Goal: Task Accomplishment & Management: Manage account settings

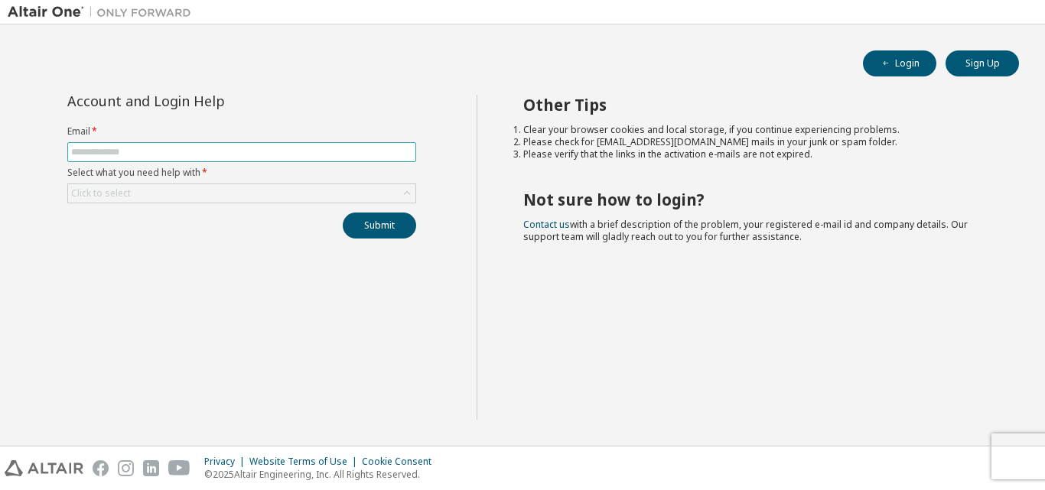
click at [321, 152] on input "text" at bounding box center [241, 152] width 341 height 12
type input "**********"
click at [165, 200] on div "Click to select" at bounding box center [241, 193] width 347 height 18
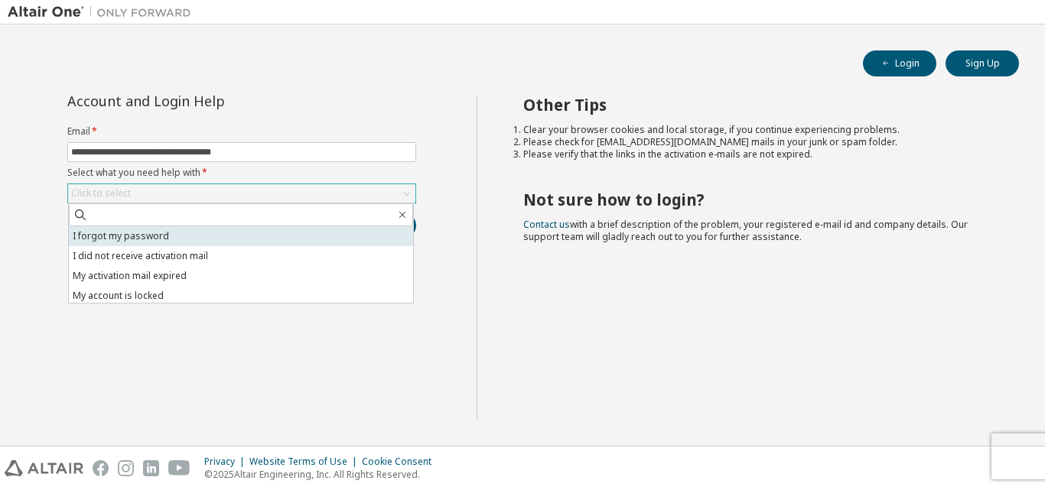
click at [154, 236] on li "I forgot my password" at bounding box center [241, 236] width 344 height 20
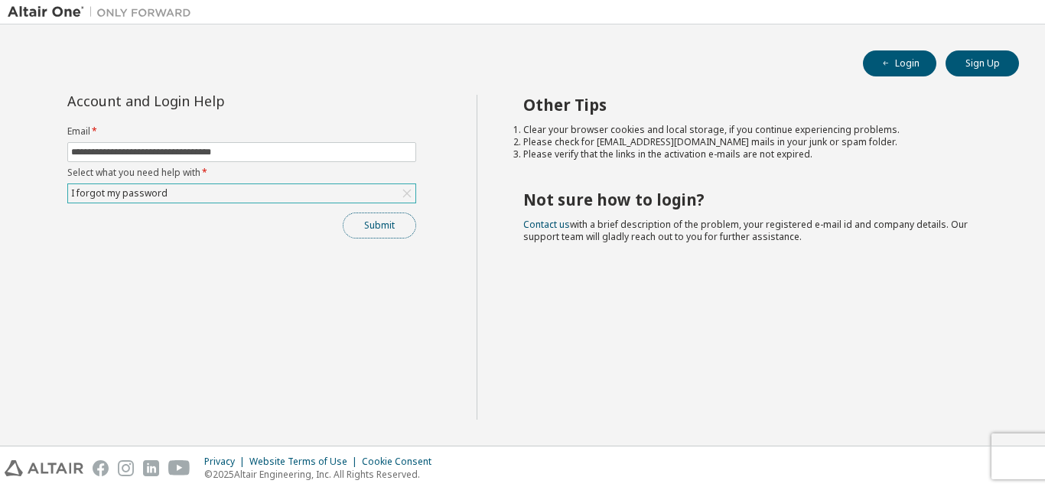
click at [362, 230] on button "Submit" at bounding box center [379, 226] width 73 height 26
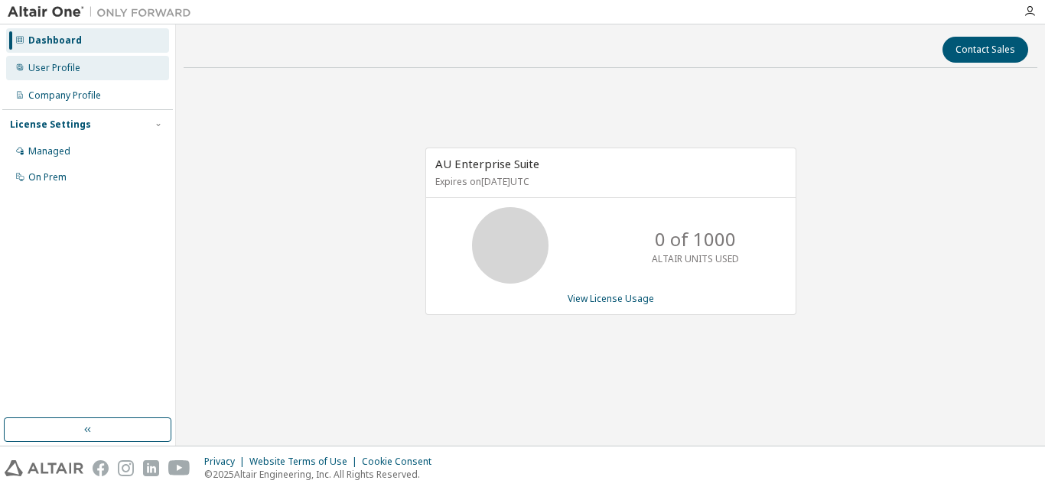
click at [64, 71] on div "User Profile" at bounding box center [54, 68] width 52 height 12
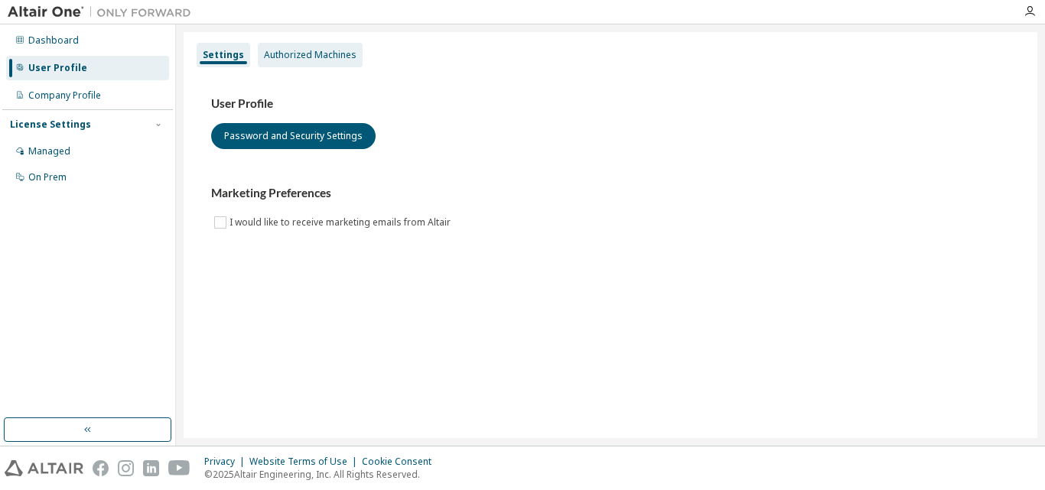
click at [305, 58] on div "Authorized Machines" at bounding box center [310, 55] width 93 height 12
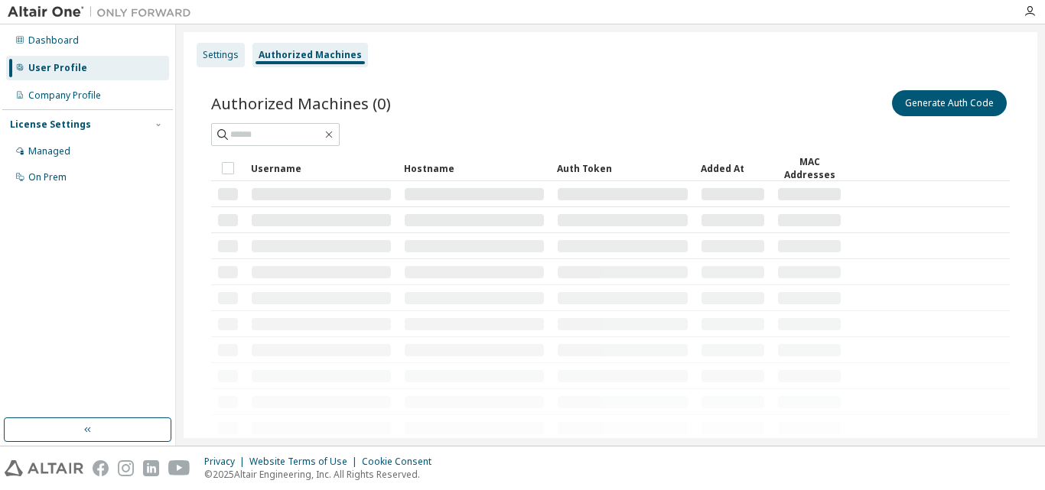
click at [239, 61] on div "Settings" at bounding box center [221, 55] width 48 height 24
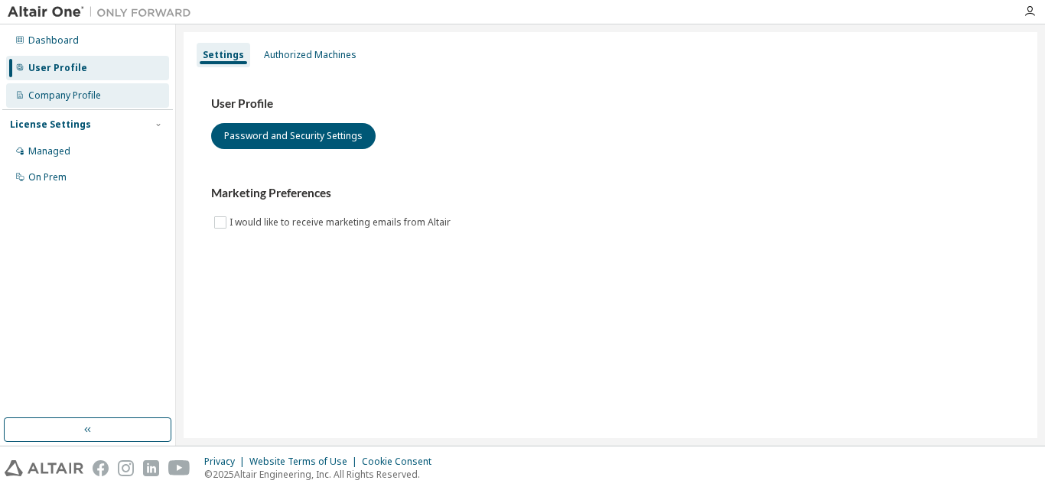
click at [77, 100] on div "Company Profile" at bounding box center [64, 96] width 73 height 12
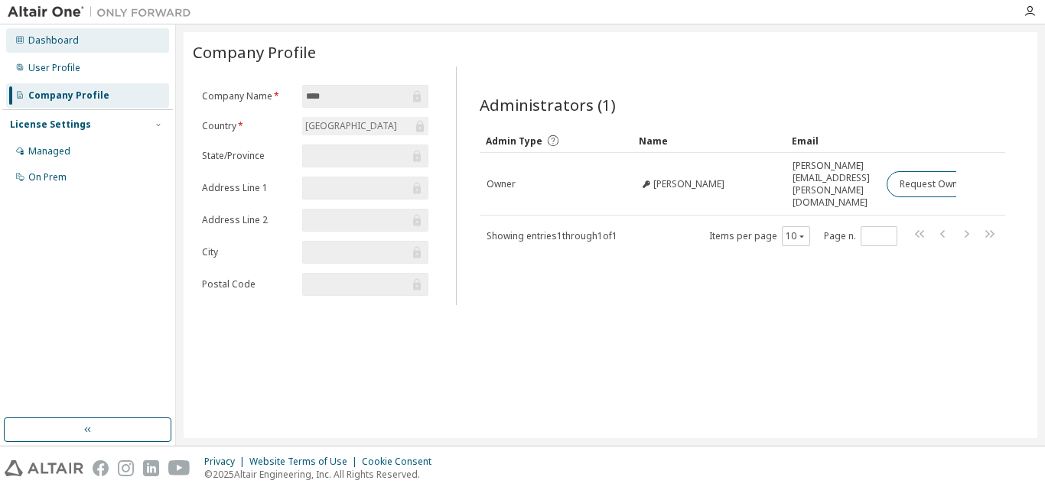
click at [48, 46] on div "Dashboard" at bounding box center [53, 40] width 50 height 12
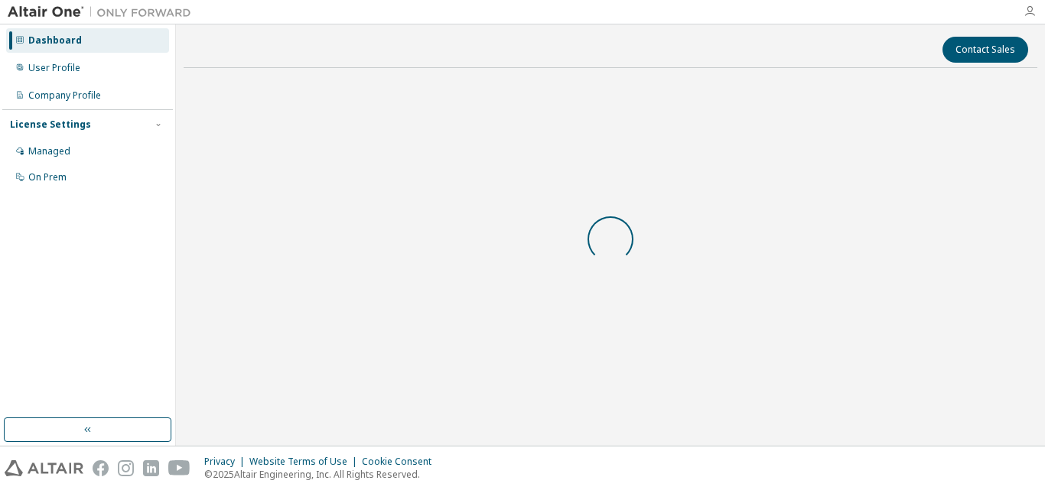
click at [1030, 11] on icon "button" at bounding box center [1030, 11] width 12 height 12
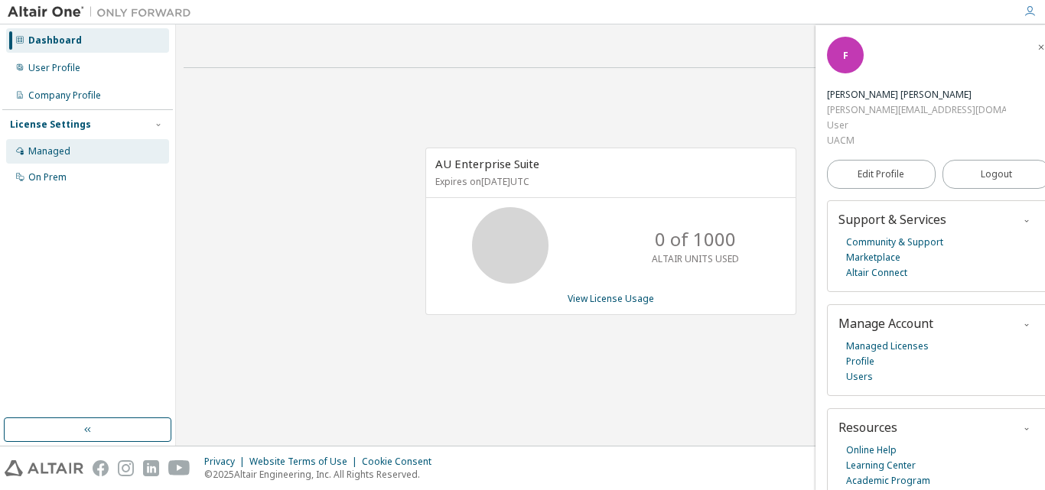
click at [69, 146] on div "Managed" at bounding box center [49, 151] width 42 height 12
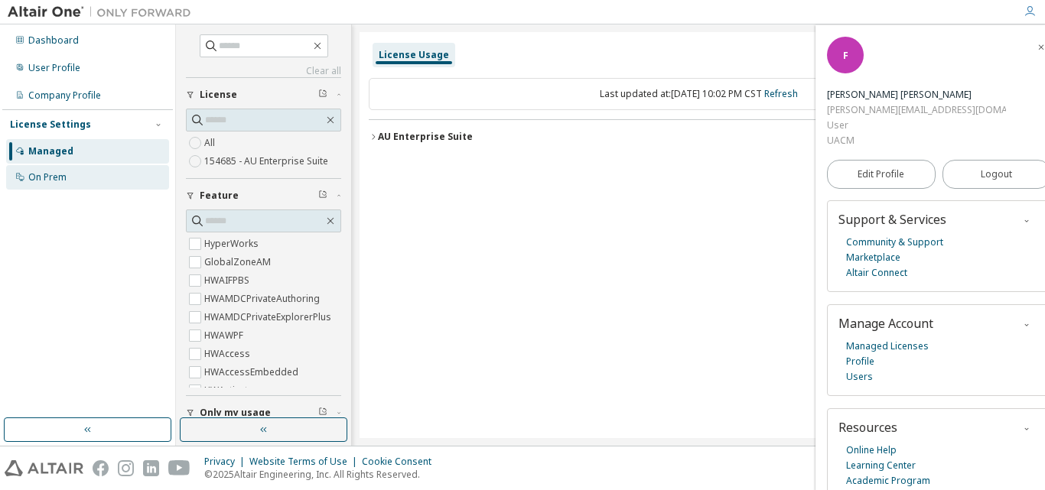
click at [45, 184] on div "On Prem" at bounding box center [87, 177] width 163 height 24
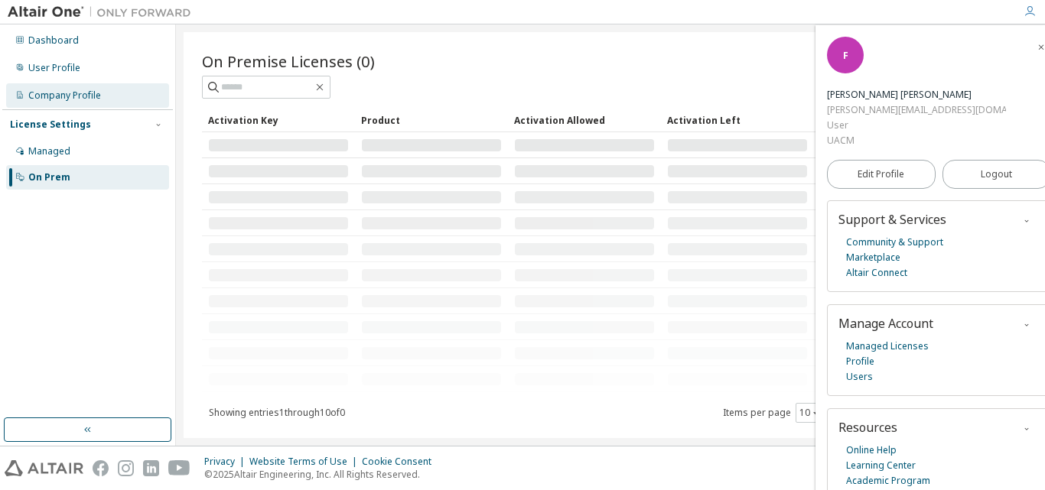
click at [87, 95] on div "Company Profile" at bounding box center [64, 96] width 73 height 12
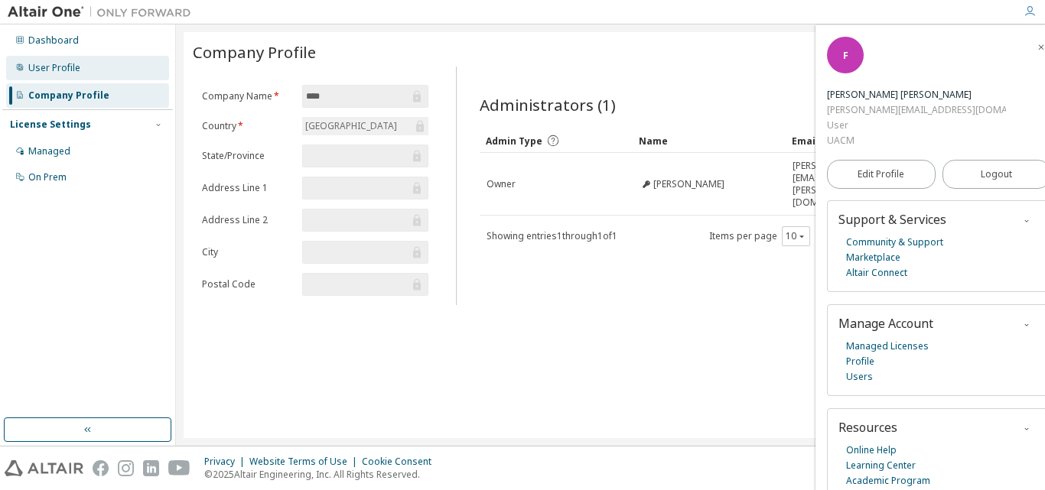
click at [119, 73] on div "User Profile" at bounding box center [87, 68] width 163 height 24
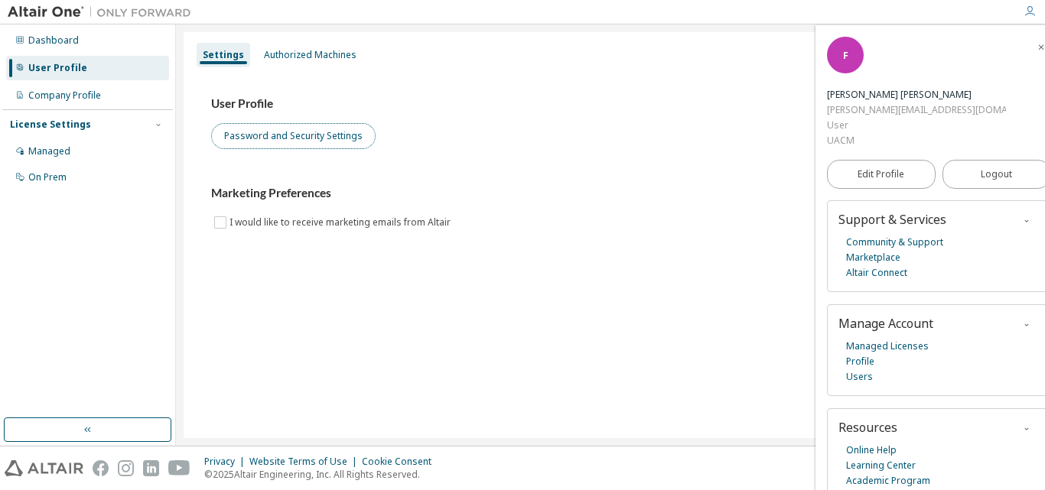
click at [298, 146] on button "Password and Security Settings" at bounding box center [293, 136] width 164 height 26
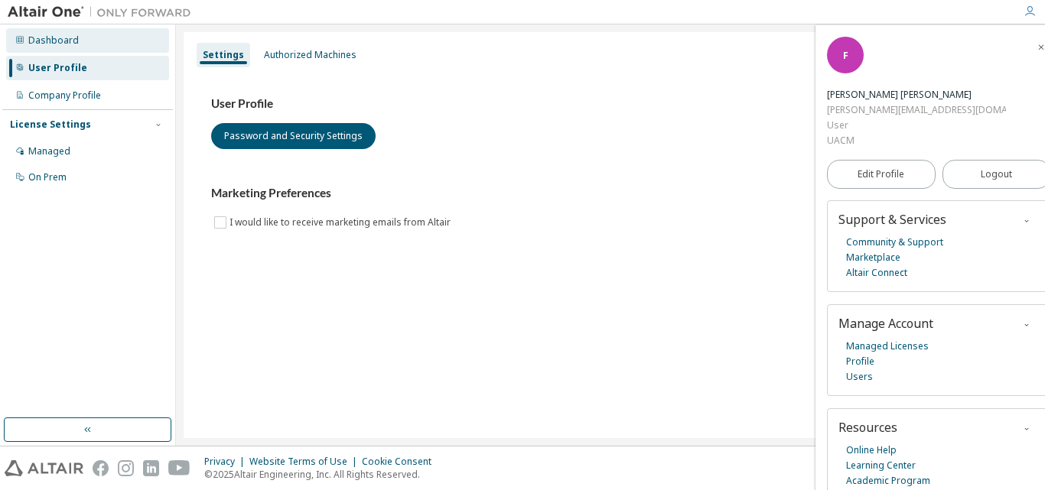
click at [57, 44] on div "Dashboard" at bounding box center [53, 40] width 50 height 12
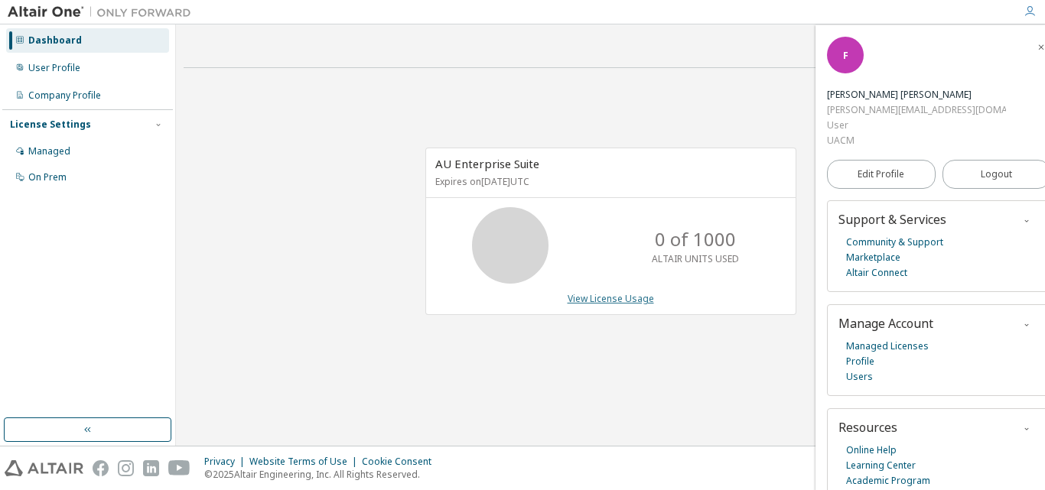
click at [596, 296] on link "View License Usage" at bounding box center [611, 298] width 86 height 13
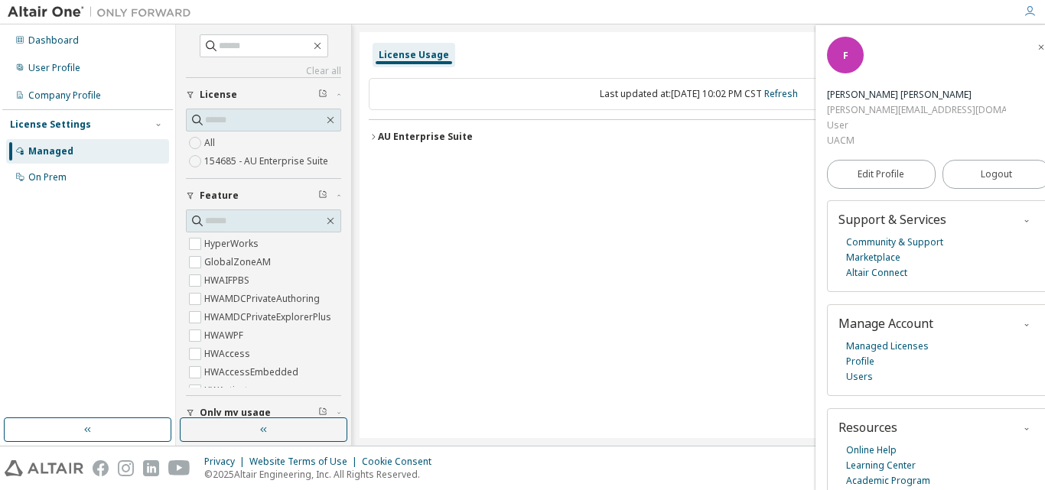
click at [546, 94] on div "Last updated at: Mon 2025-09-29 10:02 PM CST Refresh" at bounding box center [698, 94] width 659 height 32
click at [1037, 47] on icon "button" at bounding box center [1041, 47] width 9 height 9
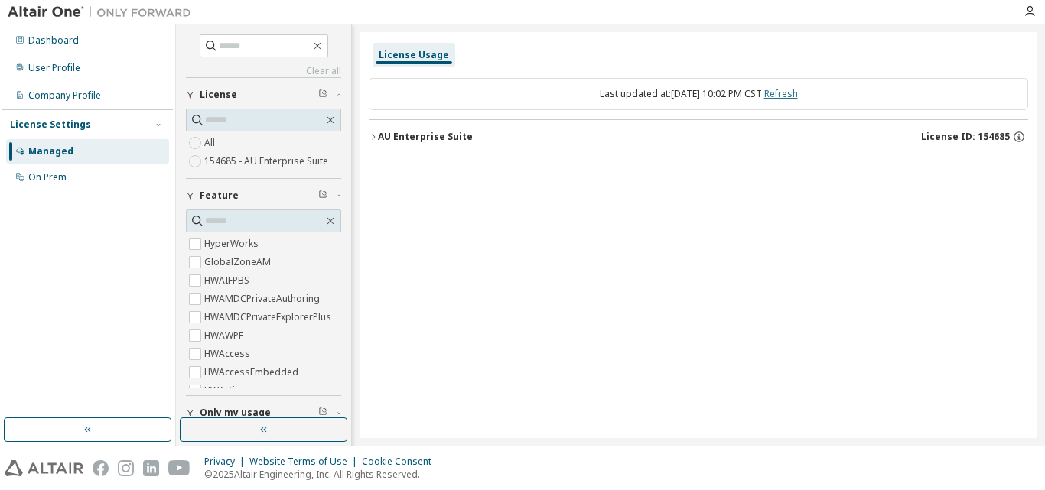
click at [798, 90] on link "Refresh" at bounding box center [781, 93] width 34 height 13
drag, startPoint x: 372, startPoint y: 133, endPoint x: 396, endPoint y: 143, distance: 26.4
click at [373, 133] on icon "button" at bounding box center [373, 136] width 9 height 9
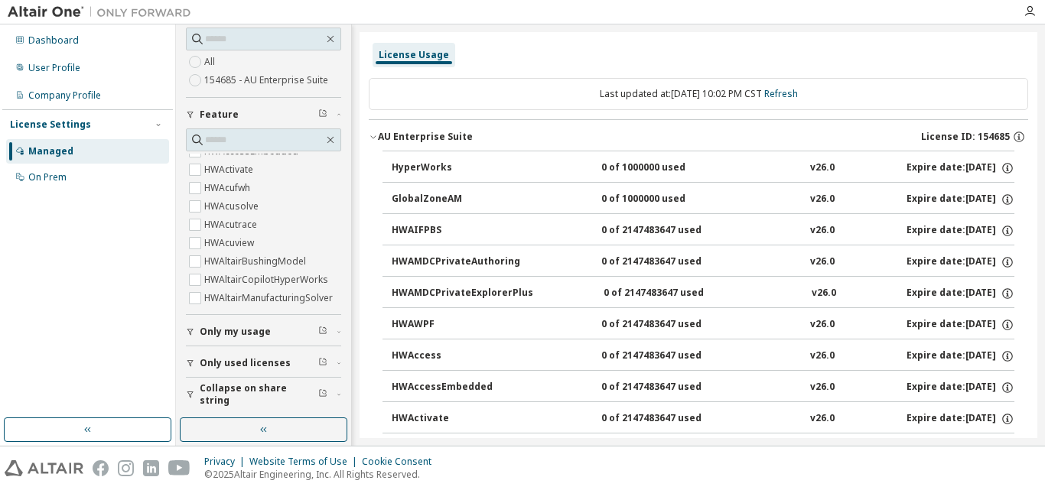
scroll to position [153, 0]
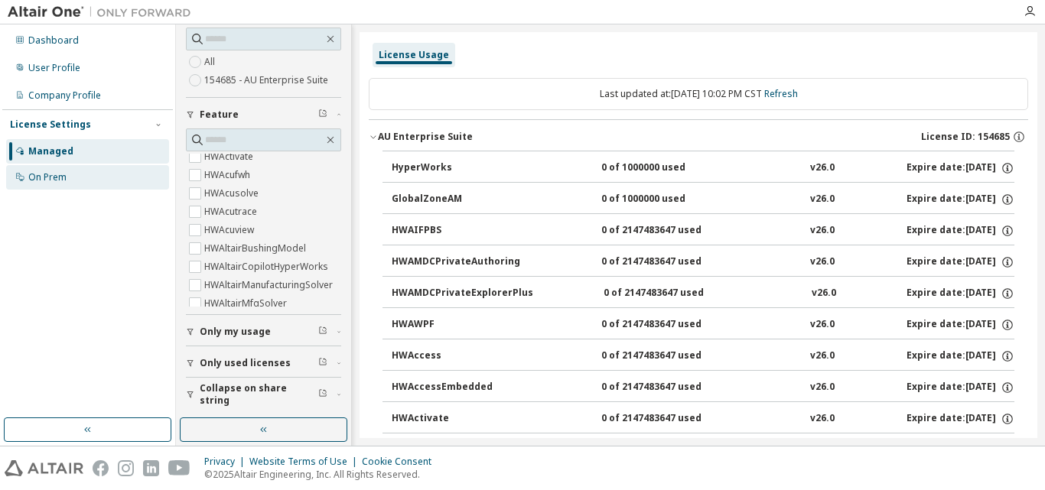
click at [67, 178] on div "On Prem" at bounding box center [87, 177] width 163 height 24
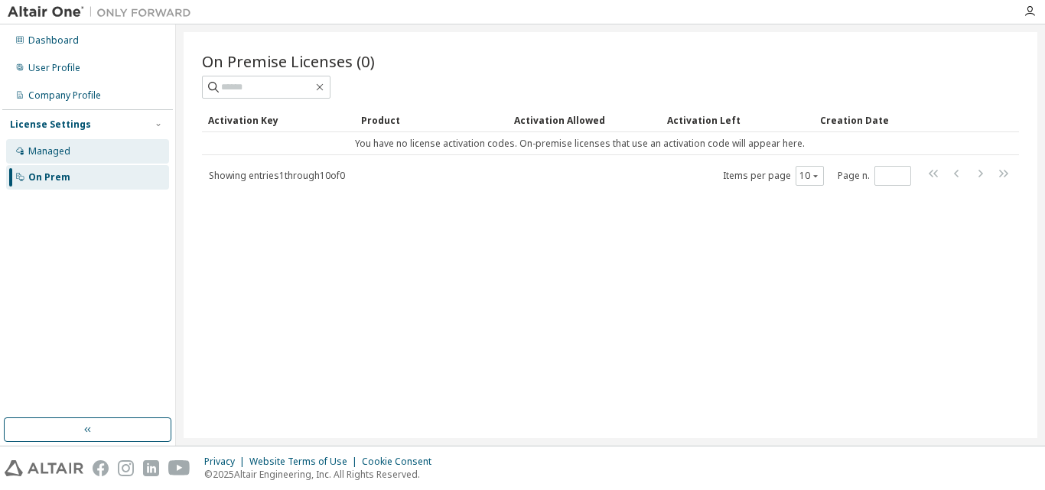
click at [71, 153] on div "Managed" at bounding box center [87, 151] width 163 height 24
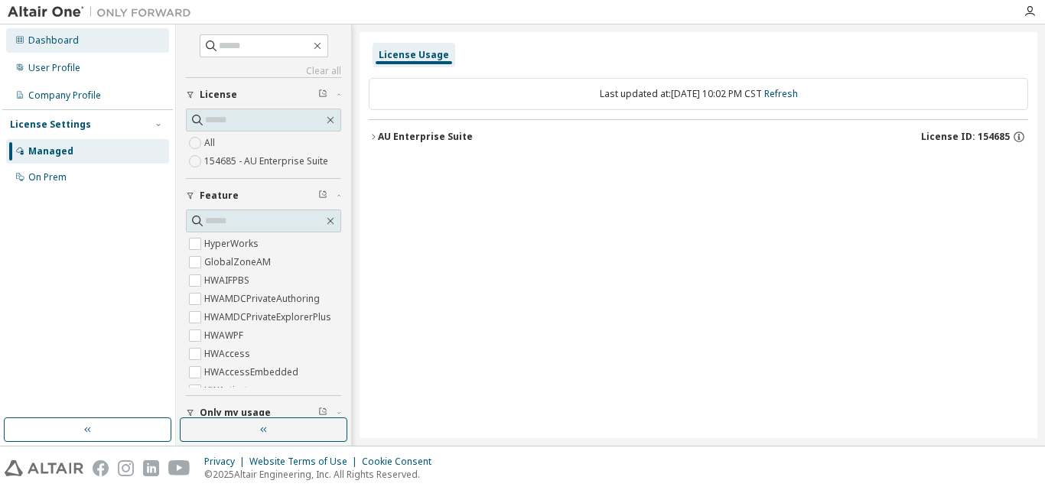
click at [66, 47] on div "Dashboard" at bounding box center [87, 40] width 163 height 24
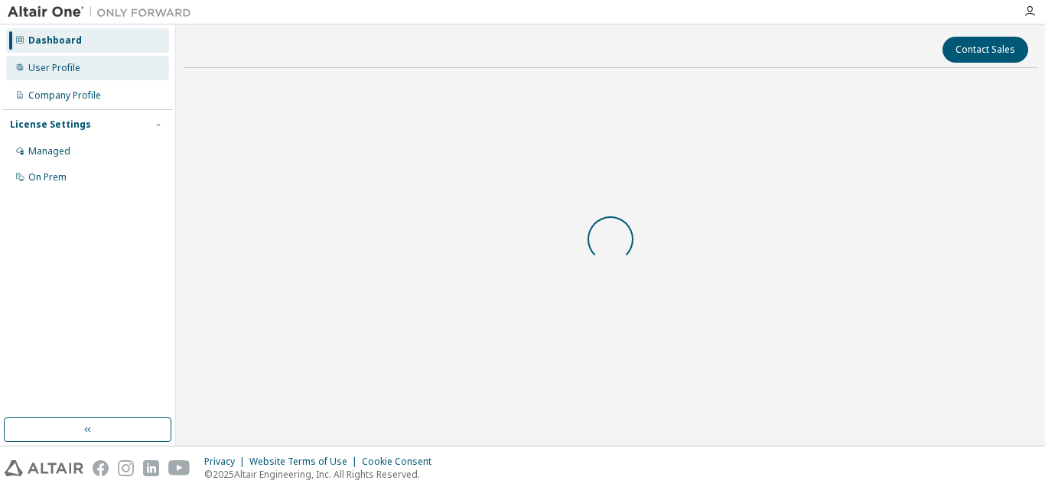
click at [66, 73] on div "User Profile" at bounding box center [54, 68] width 52 height 12
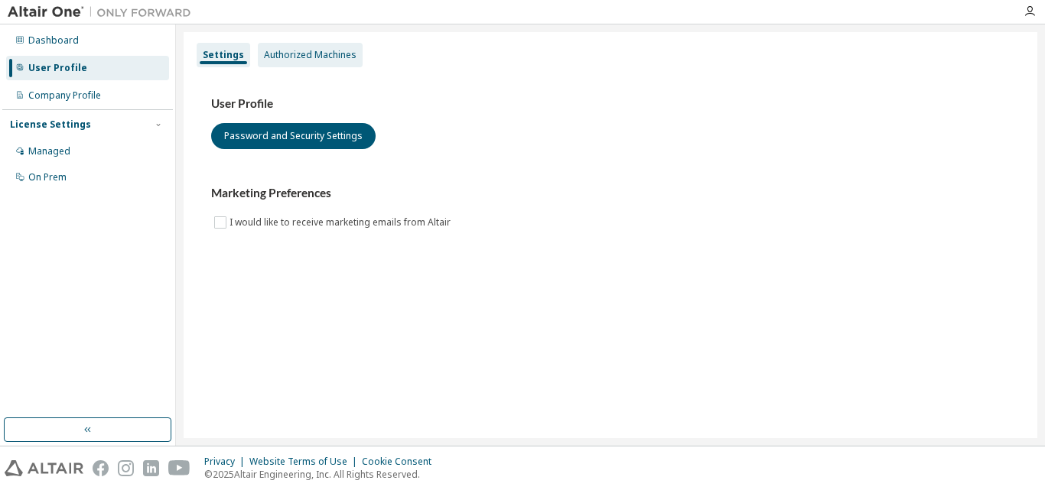
click at [311, 64] on div "Authorized Machines" at bounding box center [310, 55] width 105 height 24
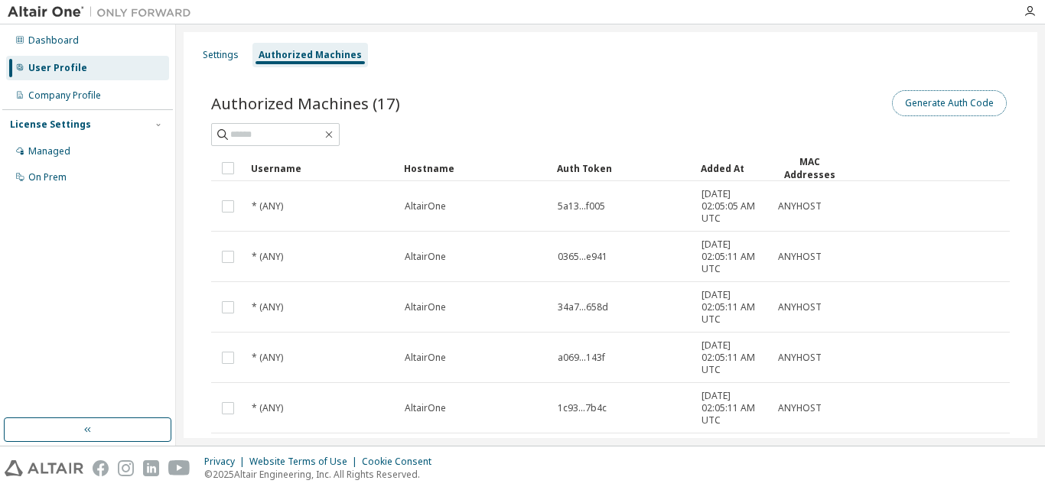
click at [946, 100] on button "Generate Auth Code" at bounding box center [949, 103] width 115 height 26
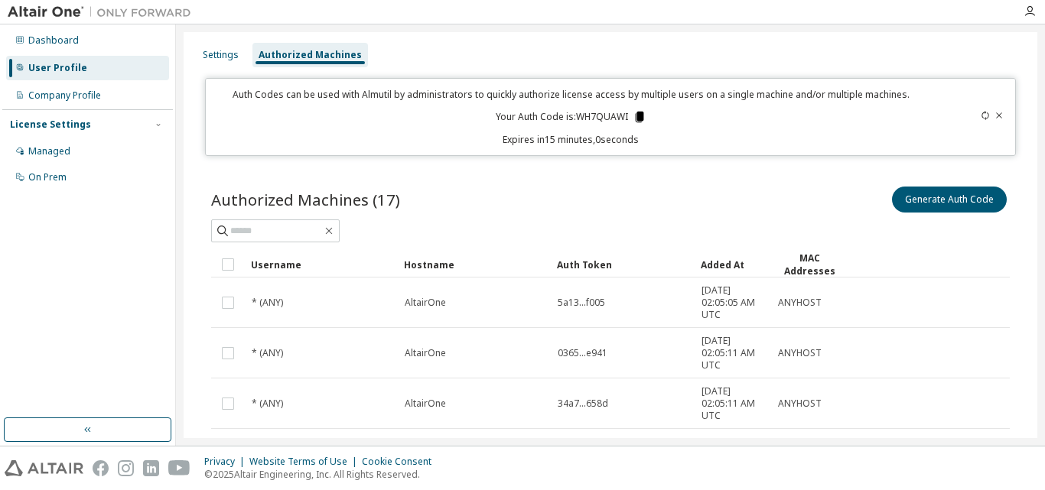
click at [633, 115] on icon at bounding box center [640, 117] width 14 height 14
click at [848, 51] on div "Settings Authorized Machines" at bounding box center [610, 55] width 835 height 28
click at [637, 122] on icon at bounding box center [640, 117] width 14 height 14
